Goal: Task Accomplishment & Management: Manage account settings

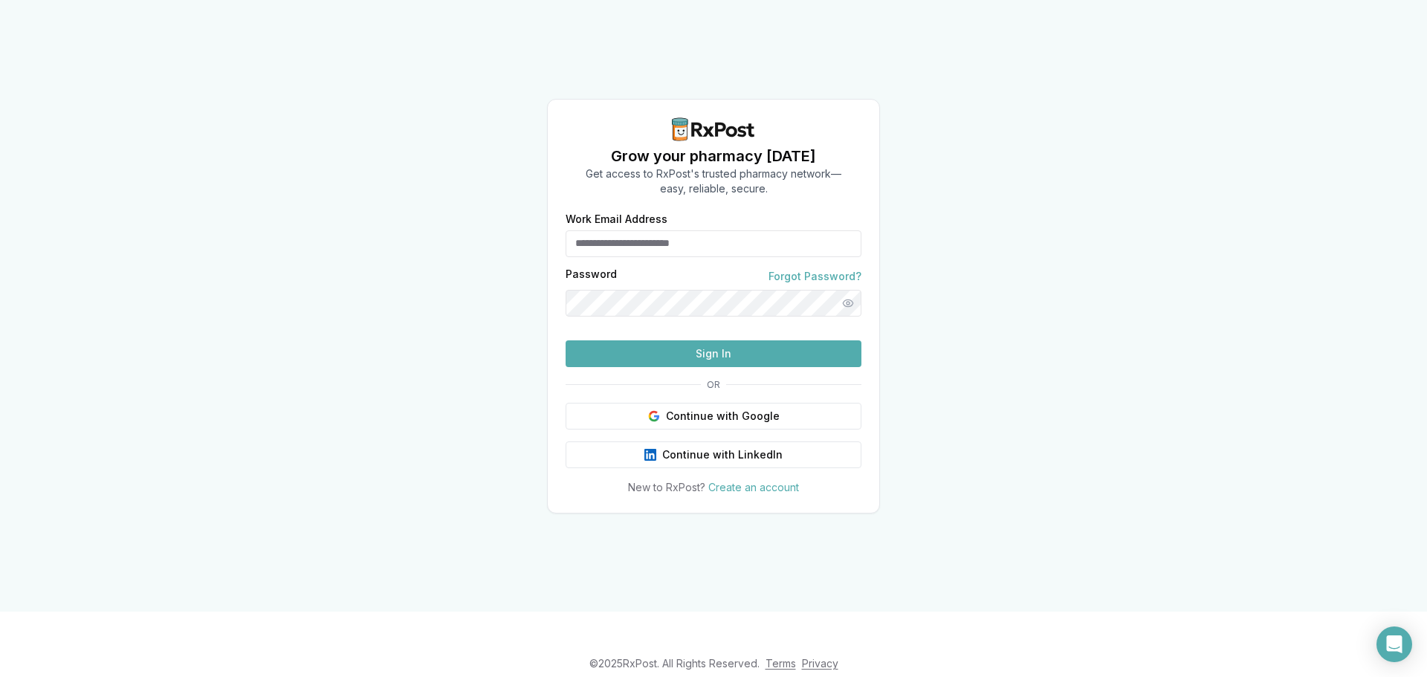
type input "**********"
click at [718, 367] on button "Sign In" at bounding box center [713, 353] width 296 height 27
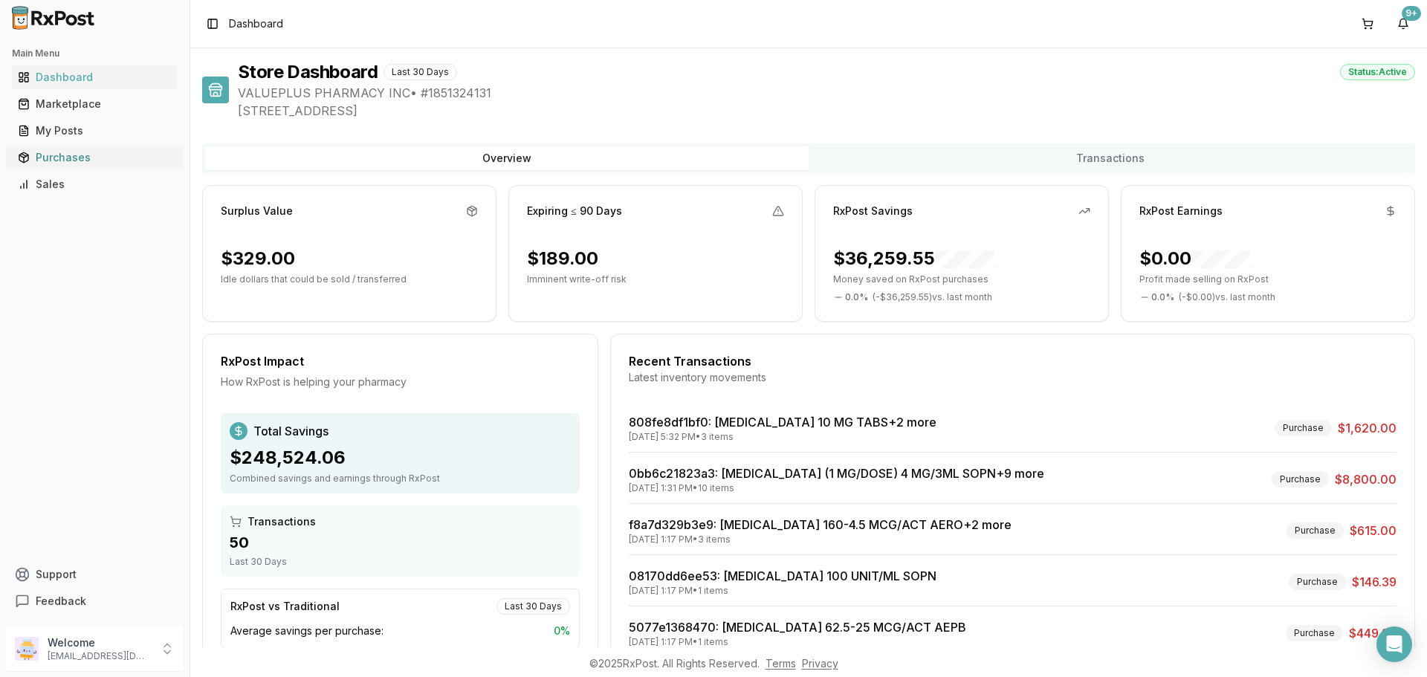
click at [71, 161] on div "Purchases" at bounding box center [95, 157] width 154 height 15
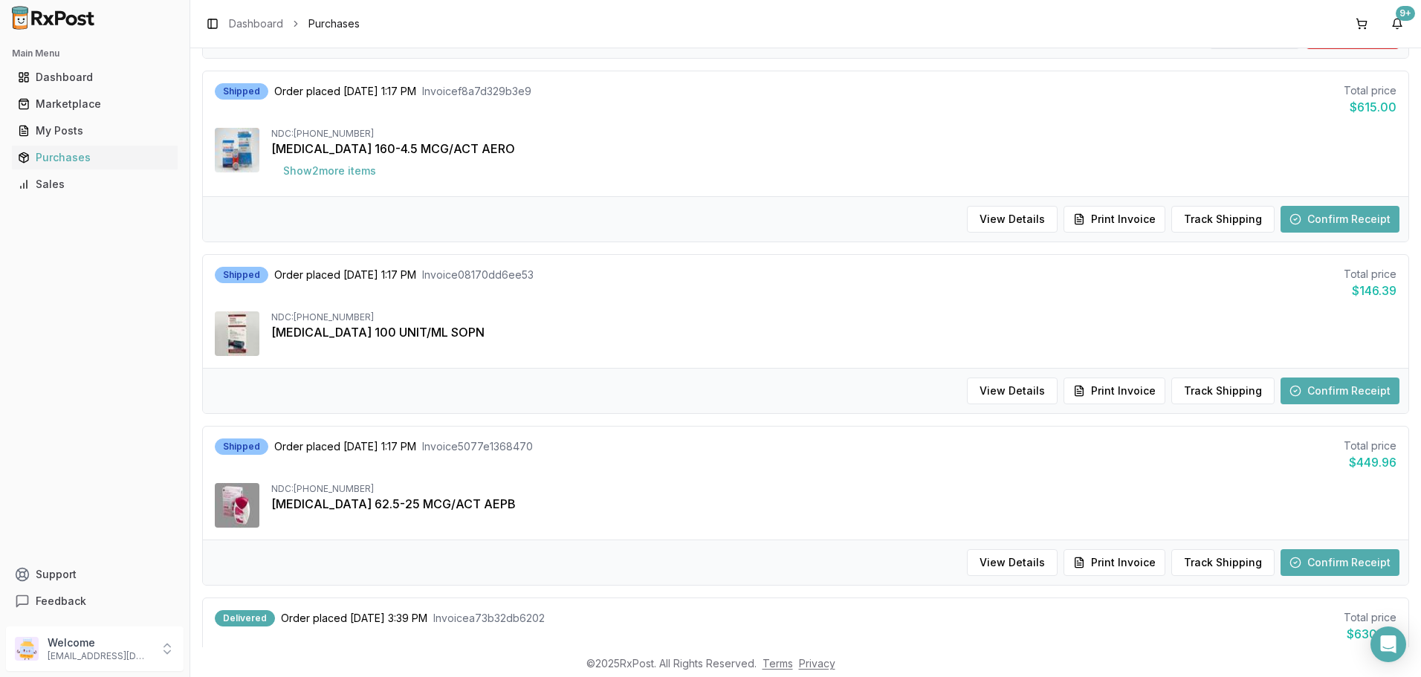
scroll to position [520, 0]
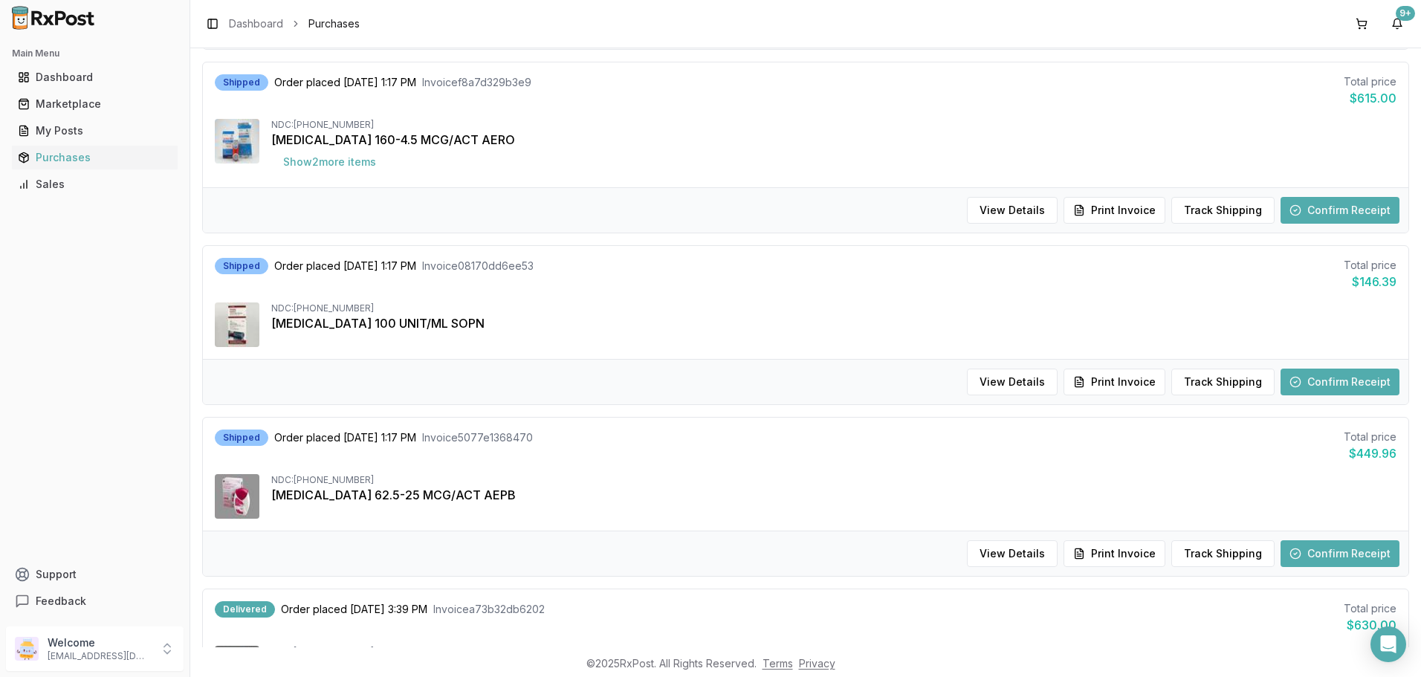
click at [1327, 373] on button "Confirm Receipt" at bounding box center [1339, 382] width 119 height 27
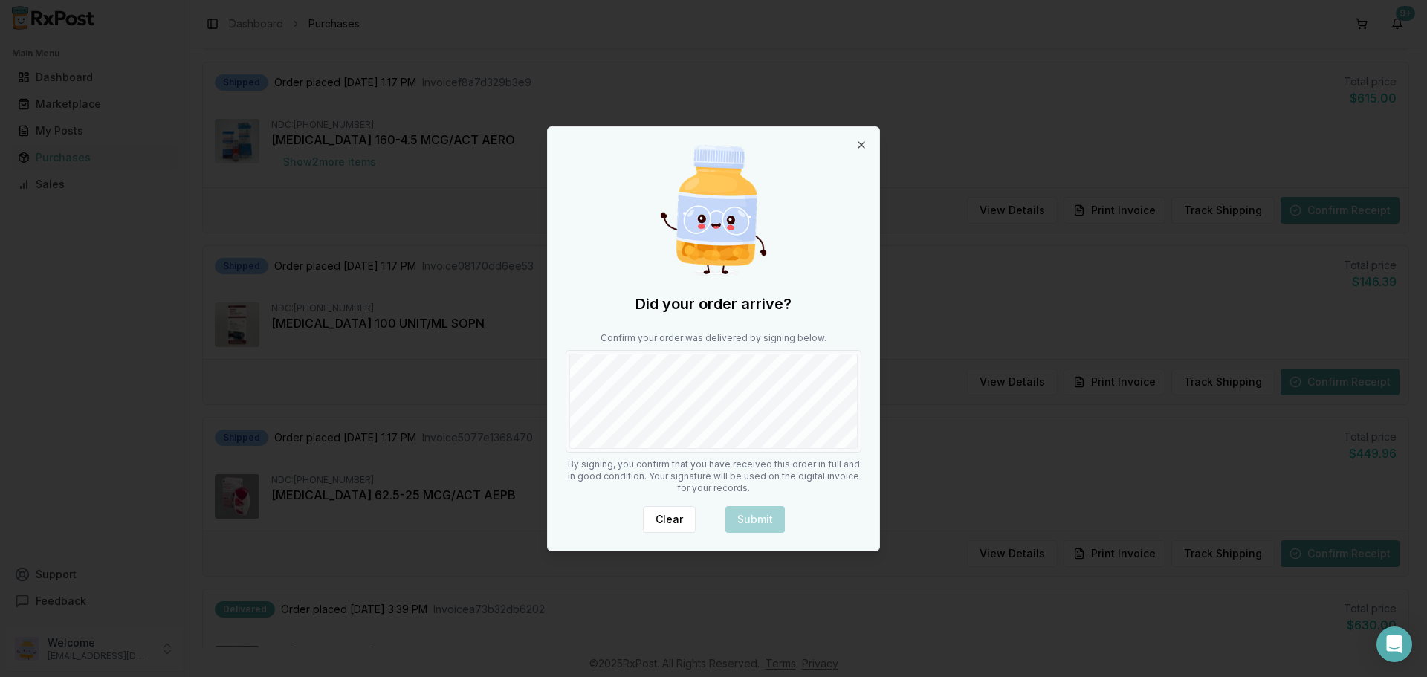
click at [624, 450] on div at bounding box center [713, 401] width 296 height 103
click at [762, 519] on button "Submit" at bounding box center [754, 519] width 59 height 27
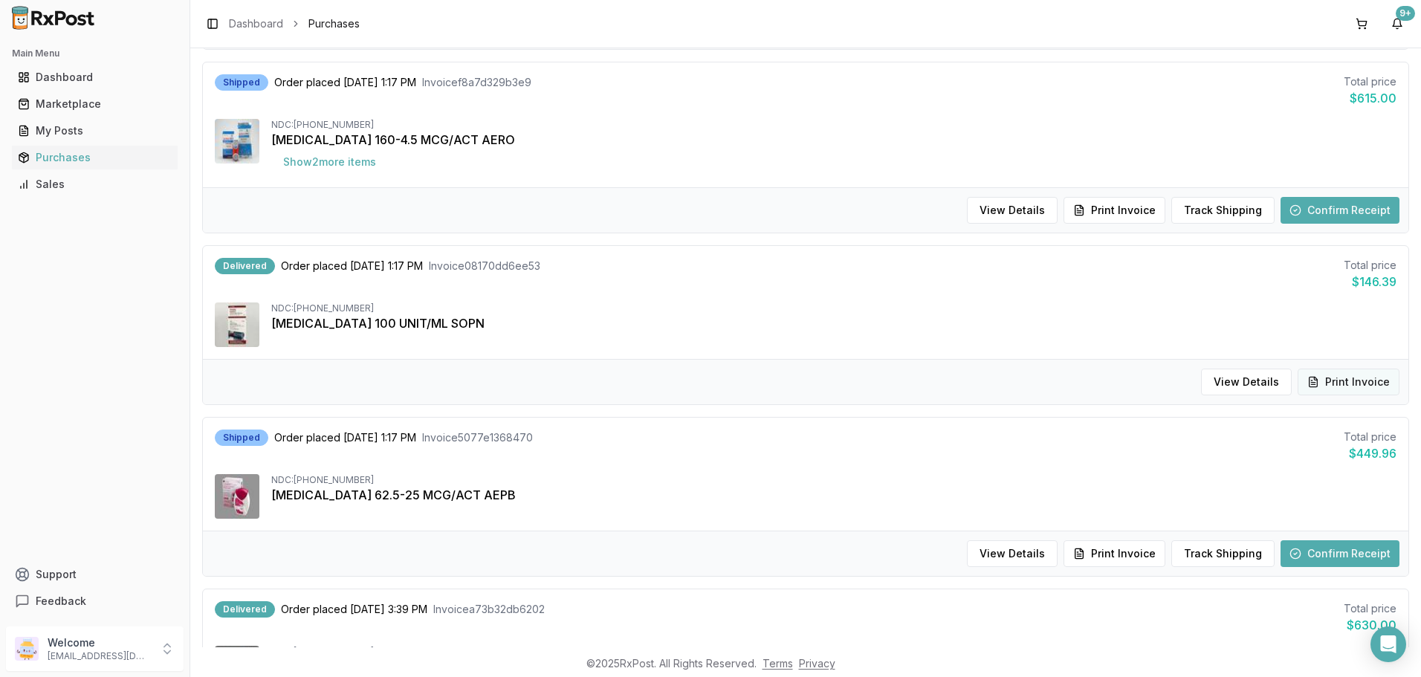
click at [1350, 380] on button "Print Invoice" at bounding box center [1348, 382] width 102 height 27
